Goal: Download file/media

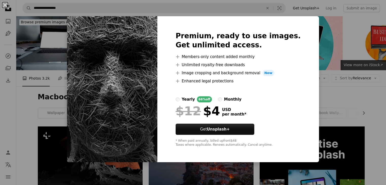
scroll to position [145, 0]
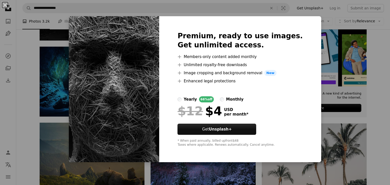
click at [190, 41] on h2 "Premium, ready to use images. Get unlimited access." at bounding box center [239, 40] width 125 height 18
click at [6, 7] on button "An X shape" at bounding box center [5, 5] width 6 height 6
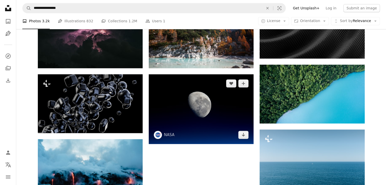
scroll to position [421, 0]
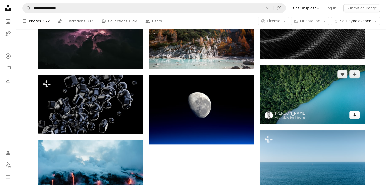
click at [356, 115] on icon "Arrow pointing down" at bounding box center [354, 115] width 4 height 6
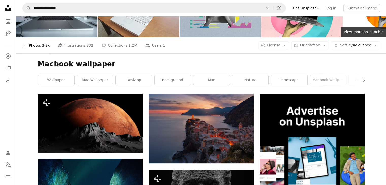
scroll to position [32, 0]
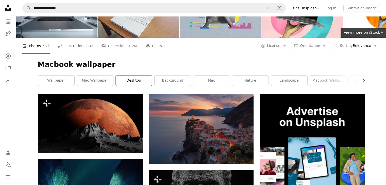
click at [123, 80] on link "desktop" at bounding box center [134, 81] width 36 height 10
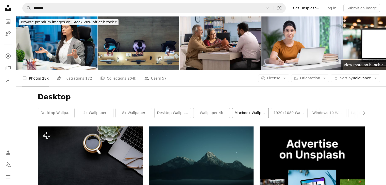
click at [247, 109] on link "macbook wallpaper" at bounding box center [250, 113] width 36 height 10
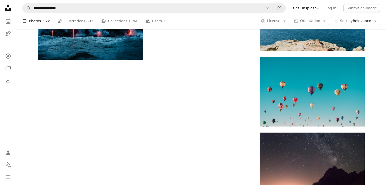
scroll to position [578, 0]
